Goal: Task Accomplishment & Management: Use online tool/utility

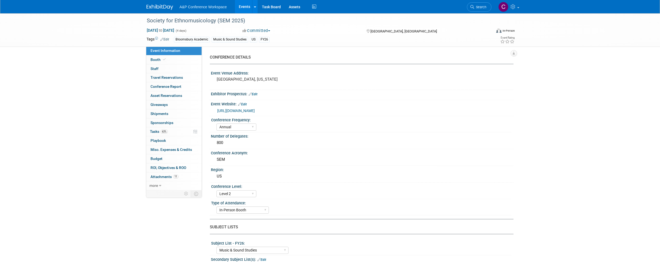
select select "Annual"
select select "Level 2"
select select "In-Person Booth"
select select "Music & Sound Studies"
select select "Bloomsbury Academic"
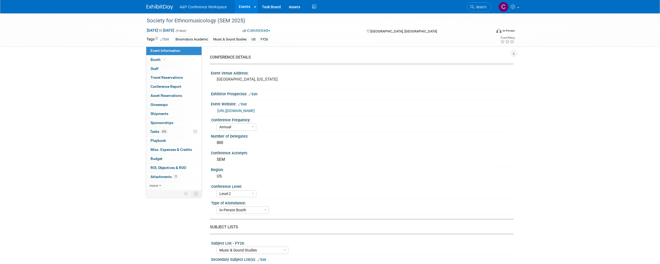
select select "[PERSON_NAME]"
select select "Brand/Subject Presence​"
click at [158, 129] on span "Tasks 63%" at bounding box center [159, 131] width 18 height 4
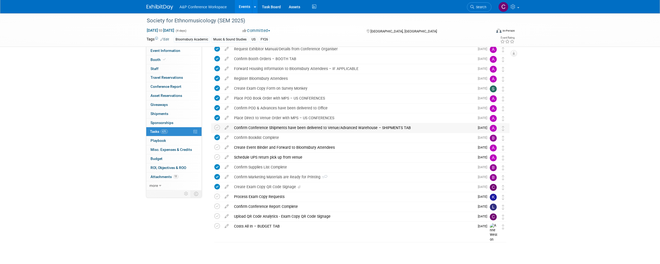
scroll to position [132, 0]
click at [237, 186] on div "Create Exam Copy QR Code Signage" at bounding box center [352, 186] width 243 height 9
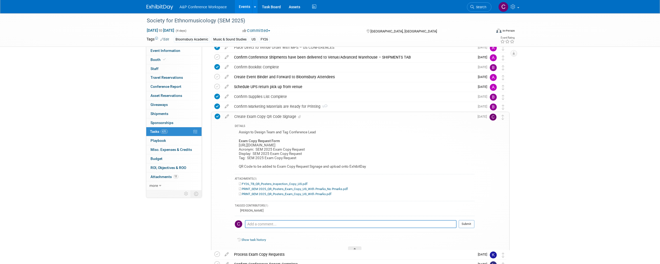
scroll to position [203, 0]
click at [246, 117] on div "Create Exam Copy QR Code Signage" at bounding box center [352, 116] width 243 height 9
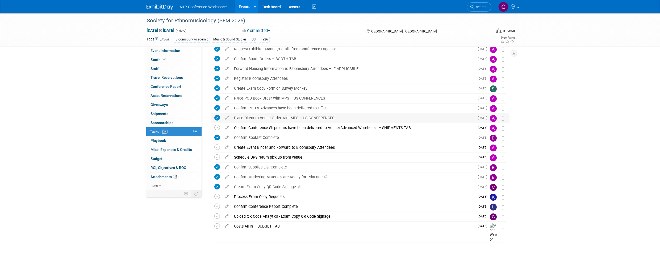
scroll to position [132, 0]
